Goal: Information Seeking & Learning: Check status

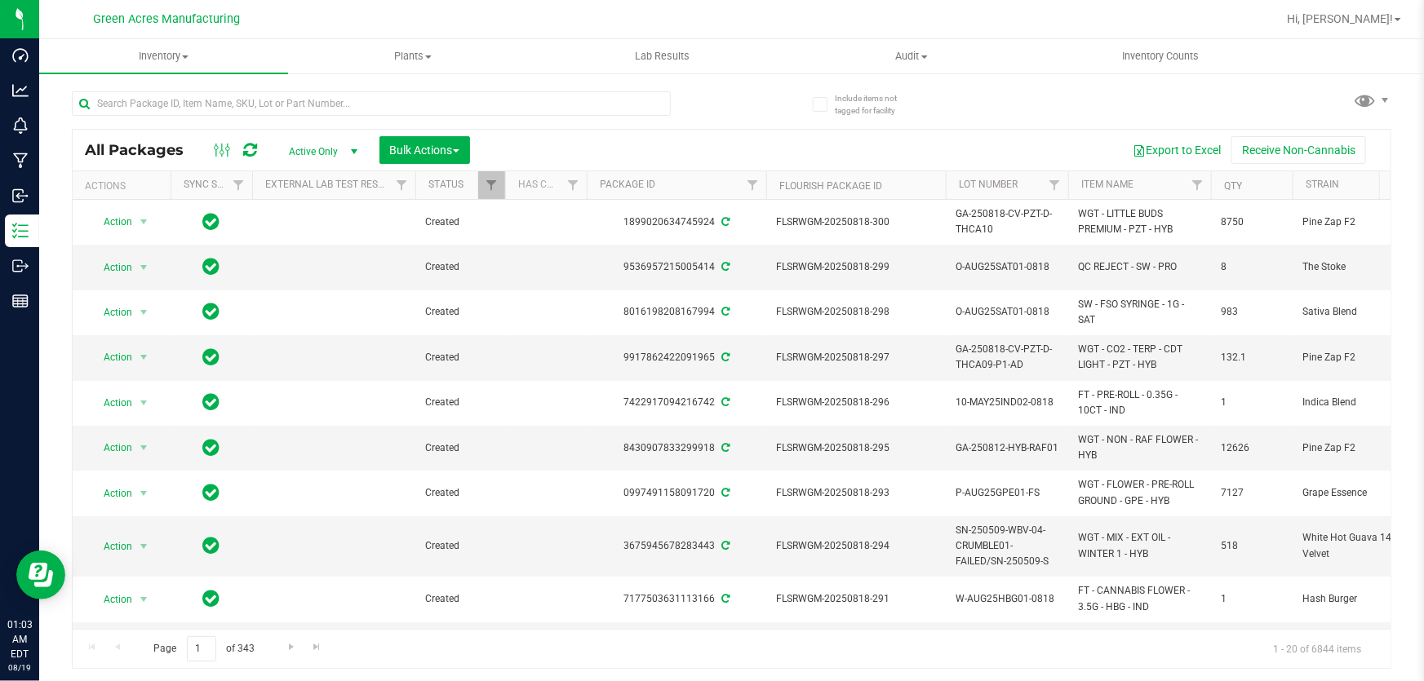
click at [947, 130] on div "All Packages Active Only Active Only Lab Samples Locked All External Internal B…" at bounding box center [732, 150] width 1318 height 41
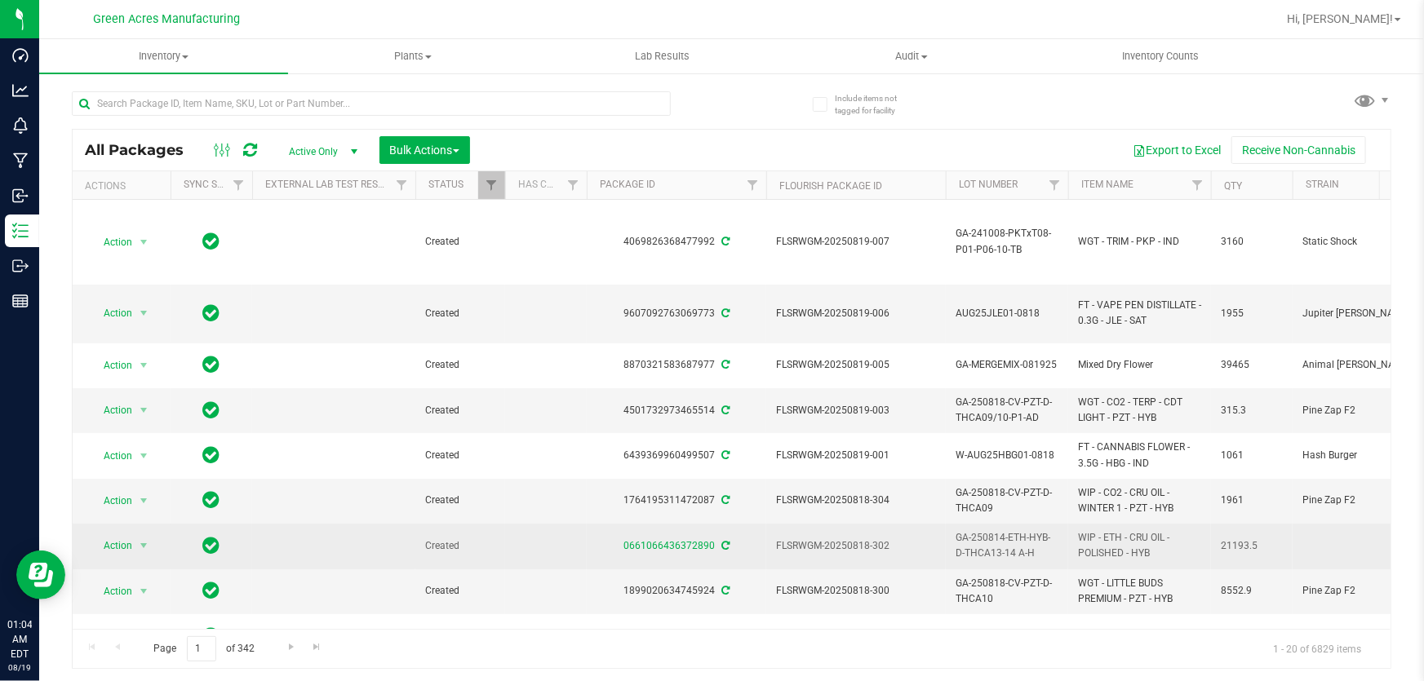
click at [1022, 552] on span "GA-250814-ETH-HYB-D-THCA13-14 A-H" at bounding box center [1007, 545] width 103 height 31
click at [897, 547] on span "FLSRWGM-20250818-302" at bounding box center [856, 547] width 160 height 16
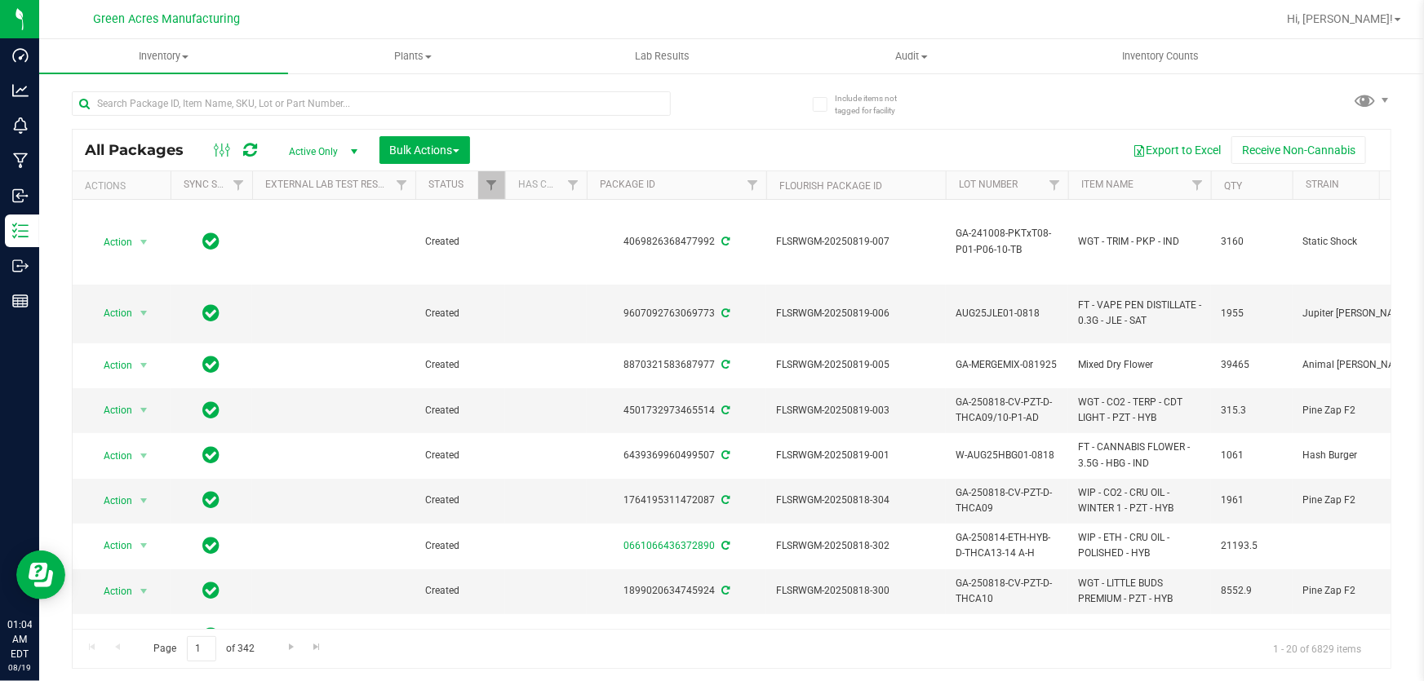
click at [990, 543] on span "GA-250814-ETH-HYB-D-THCA13-14 A-H" at bounding box center [1007, 545] width 103 height 31
click at [990, 543] on input "GA-250814-ETH-HYB-D-THCA13-14 A-H" at bounding box center [1003, 546] width 117 height 25
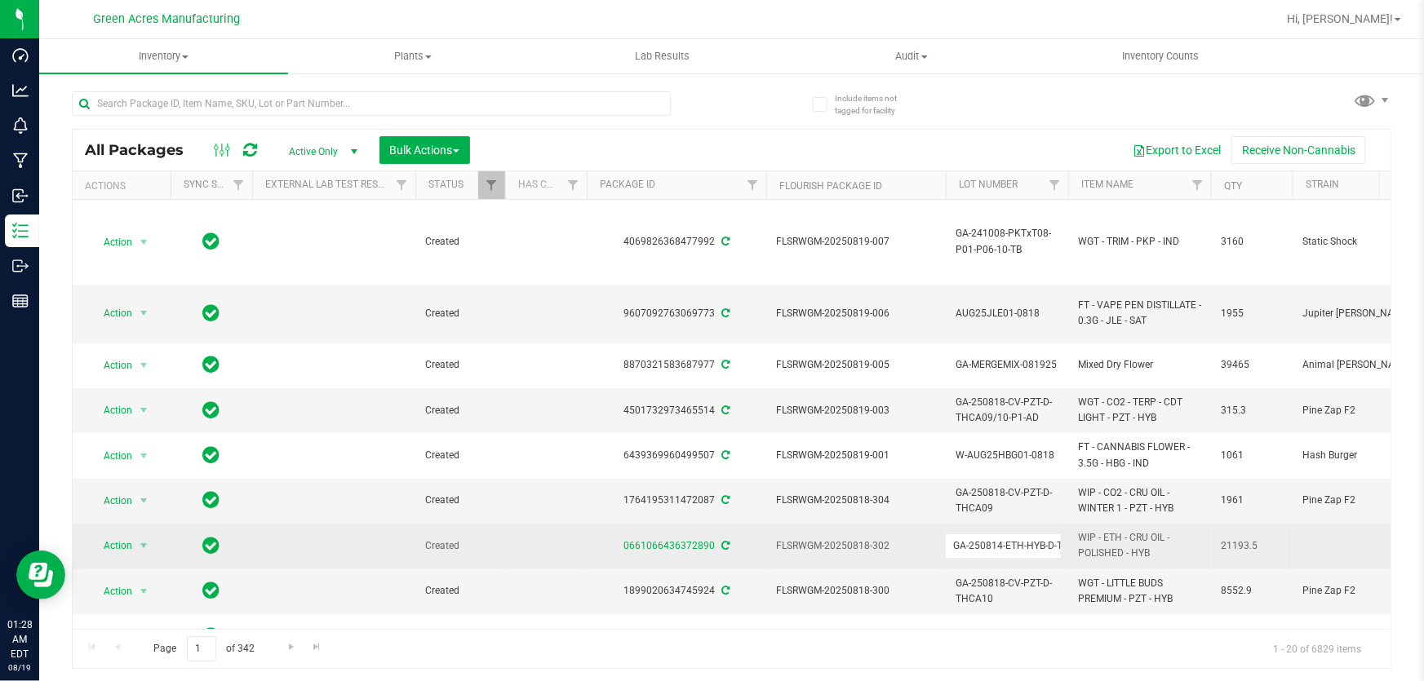
click at [1212, 548] on td "21193.5" at bounding box center [1252, 546] width 82 height 45
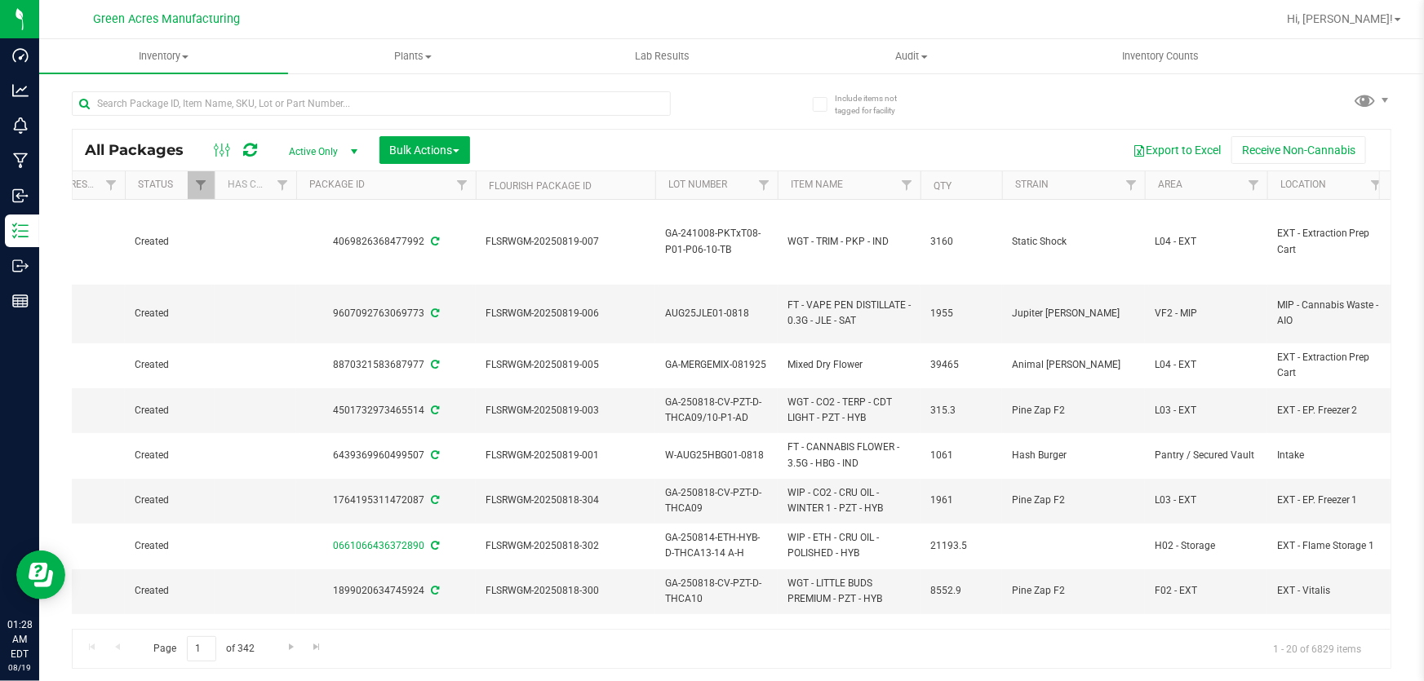
scroll to position [0, 343]
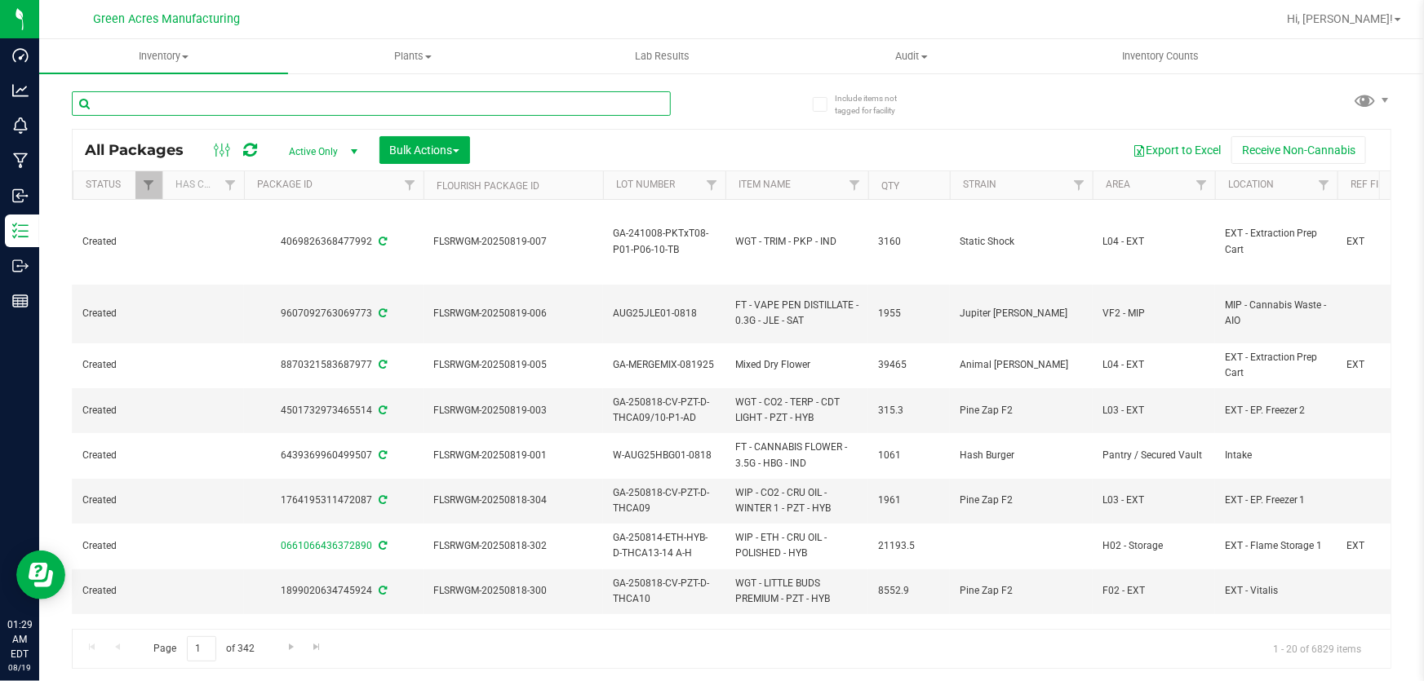
click at [437, 101] on input "text" at bounding box center [371, 103] width 599 height 24
paste input "GA-250818-ETH-HYB-D-THCA15"
click at [437, 101] on input "GA-250818-ETH-HYB-D-THCA15" at bounding box center [371, 103] width 599 height 24
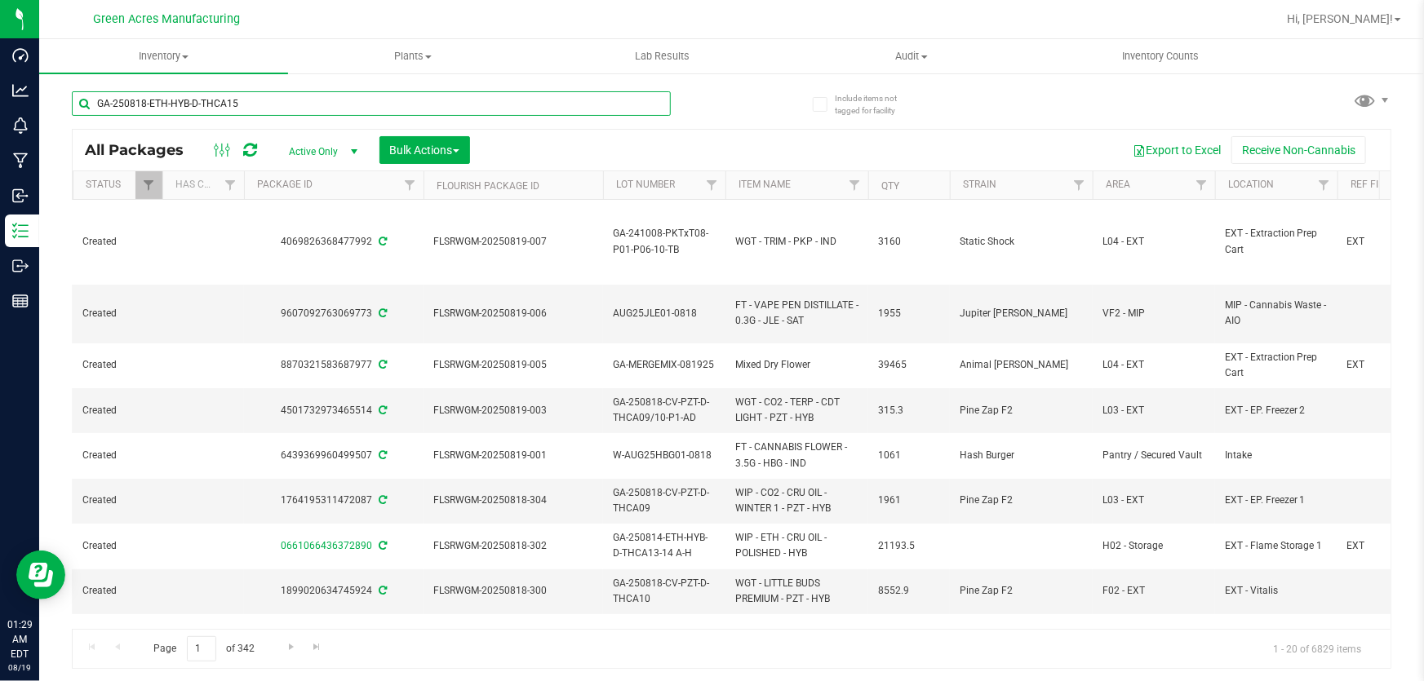
click at [437, 101] on input "GA-250818-ETH-HYB-D-THCA15" at bounding box center [371, 103] width 599 height 24
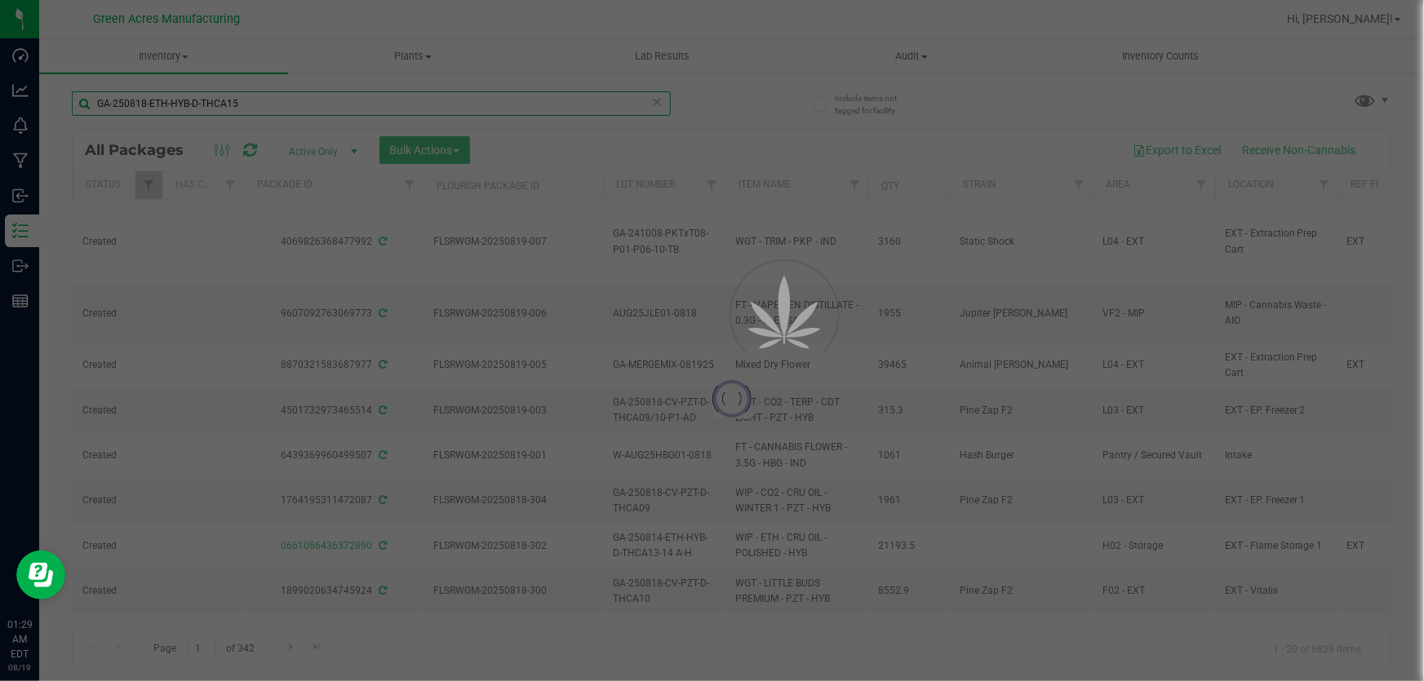
type input "GA-250818-ETH-HYB-D-THCA15"
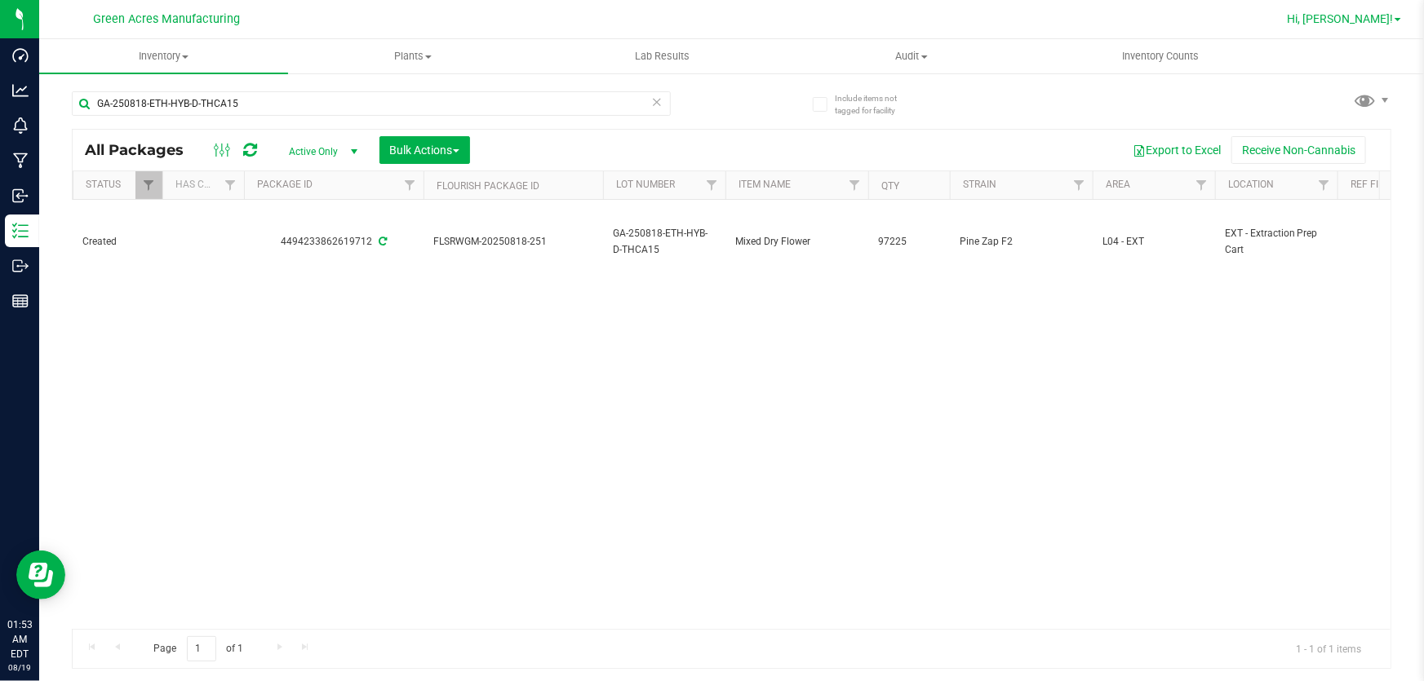
click at [1377, 14] on span "Hi, [PERSON_NAME]!" at bounding box center [1340, 18] width 106 height 13
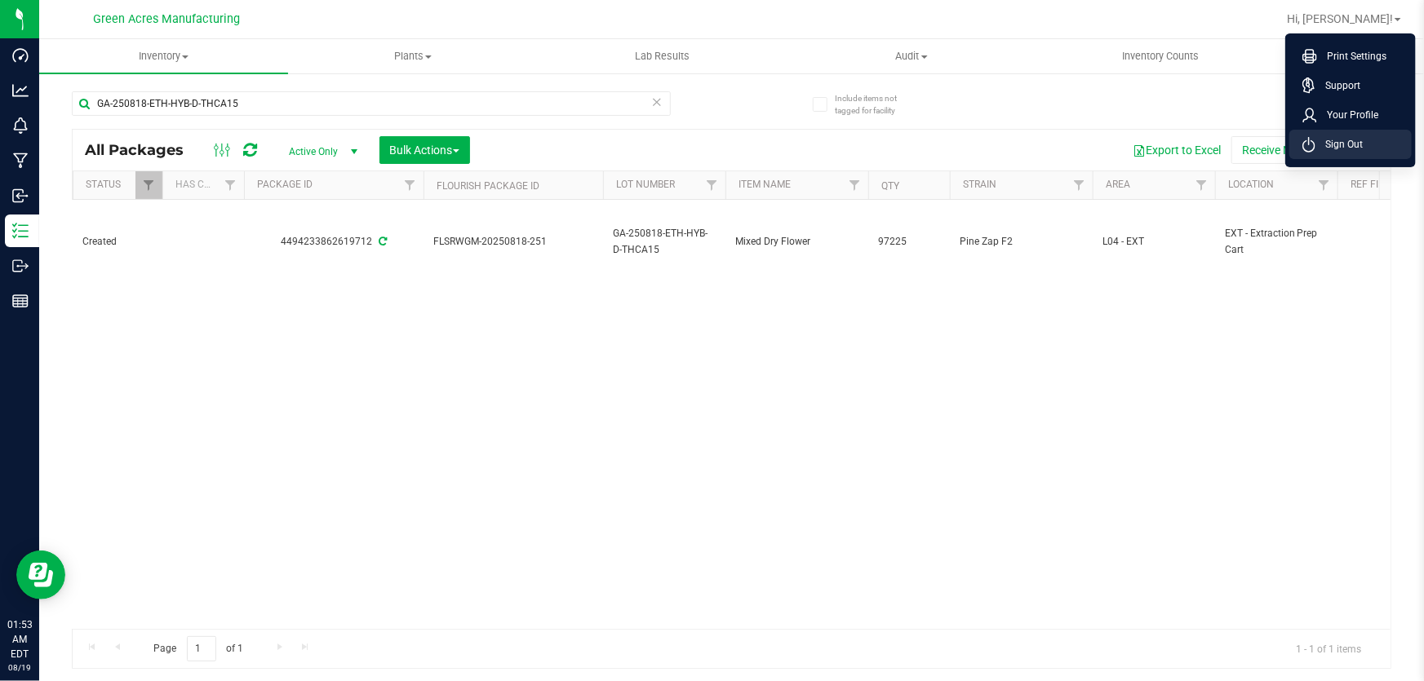
click at [1373, 144] on li "Sign Out" at bounding box center [1350, 144] width 122 height 29
